Goal: Task Accomplishment & Management: Manage account settings

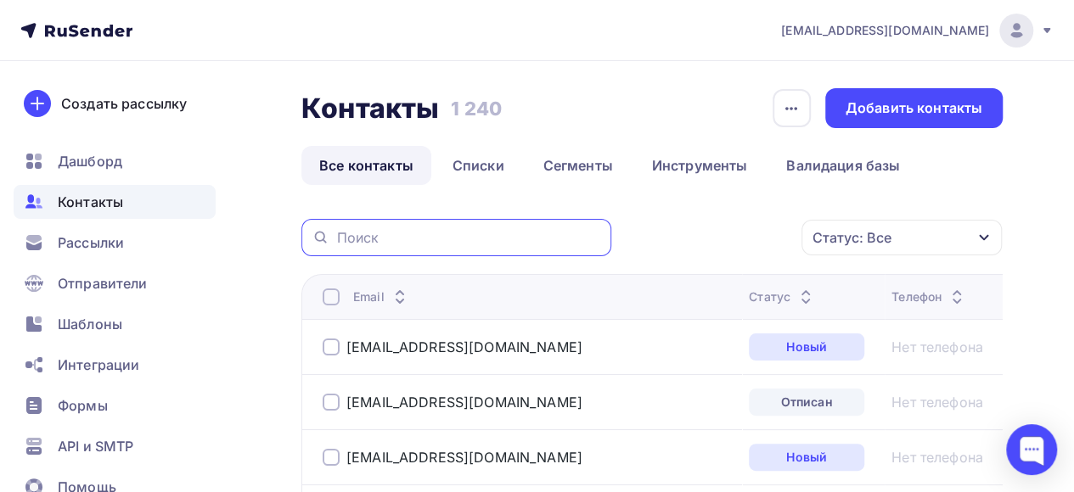
paste input "[EMAIL_ADDRESS][DOMAIN_NAME] - лична"
drag, startPoint x: 525, startPoint y: 238, endPoint x: 648, endPoint y: 239, distance: 123.1
click at [648, 239] on div "[EMAIL_ADDRESS][DOMAIN_NAME] - лична Статус: Все Статус Новый Активный Не сущес…" at bounding box center [651, 237] width 701 height 37
type input "[EMAIL_ADDRESS][DOMAIN_NAME]"
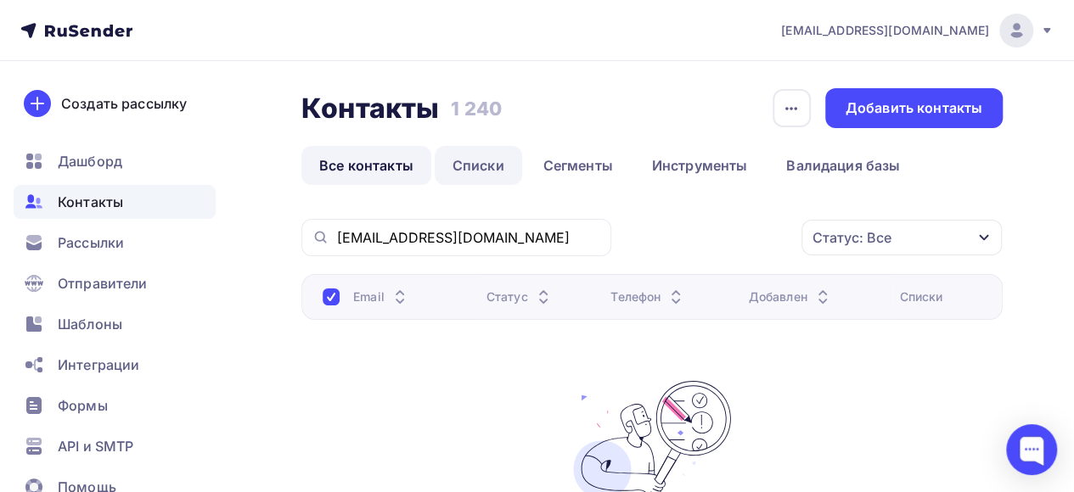
click at [489, 171] on link "Списки" at bounding box center [478, 165] width 87 height 39
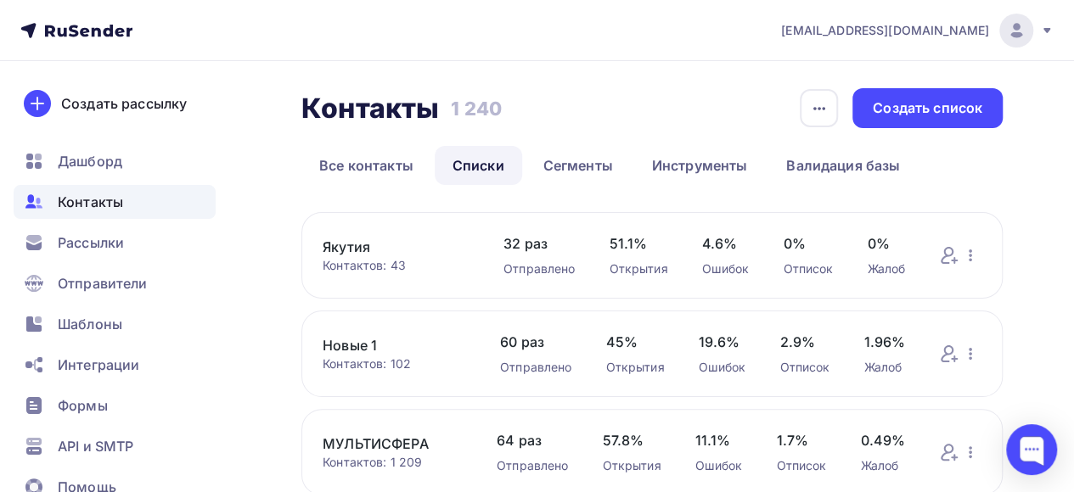
click at [355, 343] on link "Новые 1" at bounding box center [394, 345] width 143 height 20
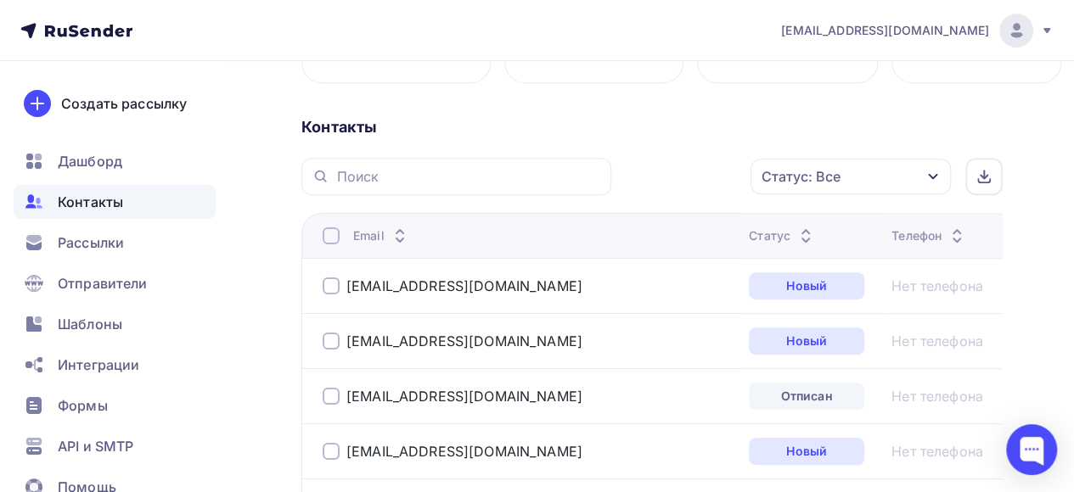
scroll to position [170, 0]
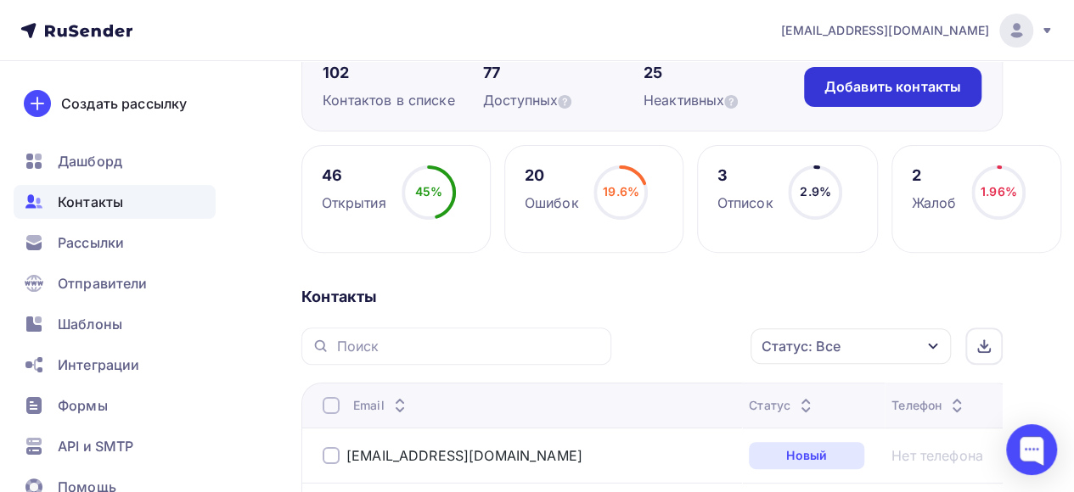
click at [936, 84] on div "Добавить контакты" at bounding box center [892, 87] width 137 height 20
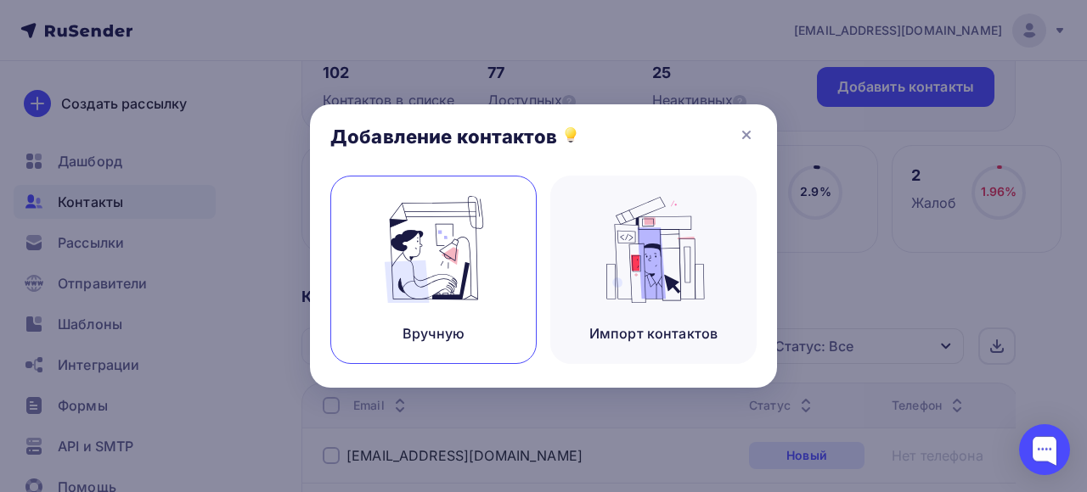
click at [428, 297] on img at bounding box center [434, 249] width 114 height 107
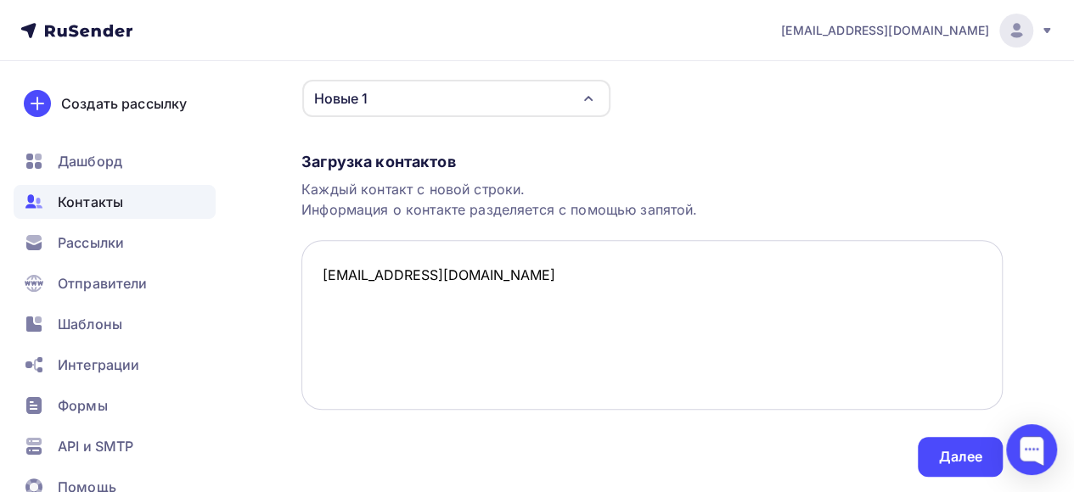
scroll to position [254, 0]
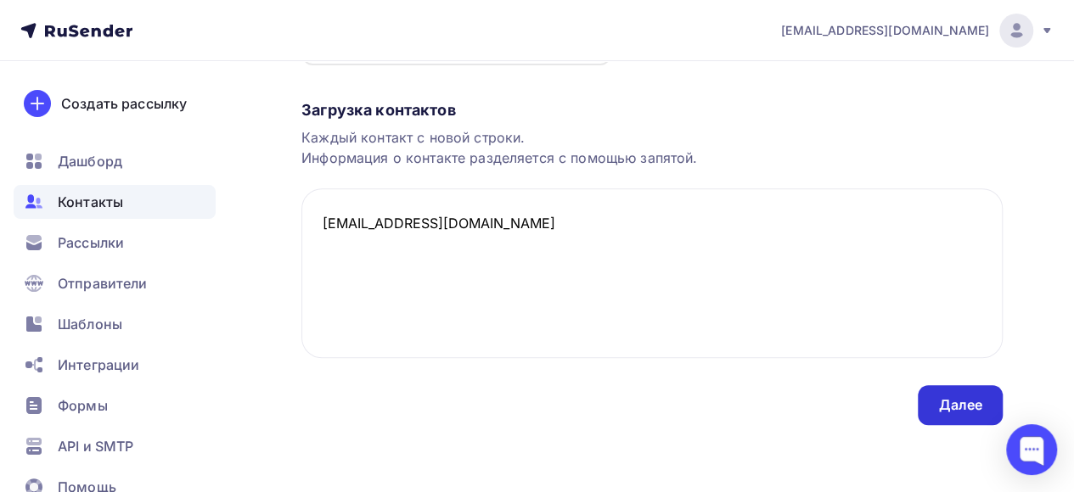
type textarea "[EMAIL_ADDRESS][DOMAIN_NAME]"
click at [942, 407] on div "Далее" at bounding box center [960, 406] width 44 height 20
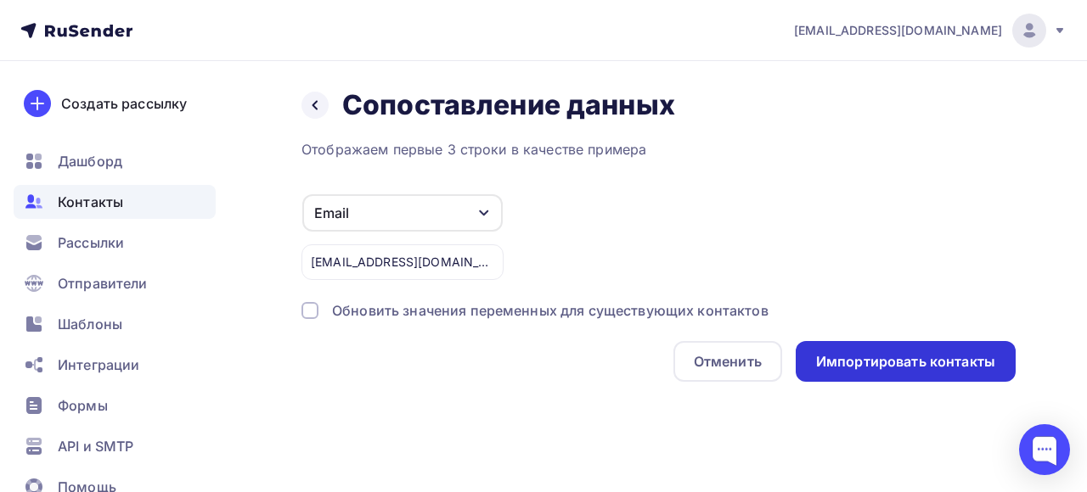
click at [901, 369] on div "Импортировать контакты" at bounding box center [905, 362] width 179 height 20
